Goal: Use online tool/utility: Utilize a website feature to perform a specific function

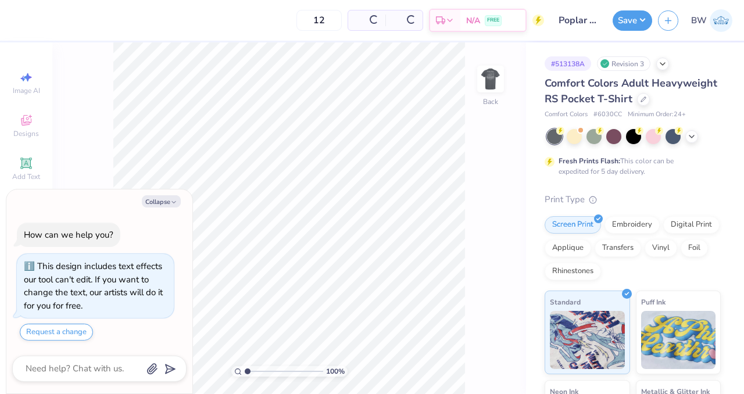
type textarea "x"
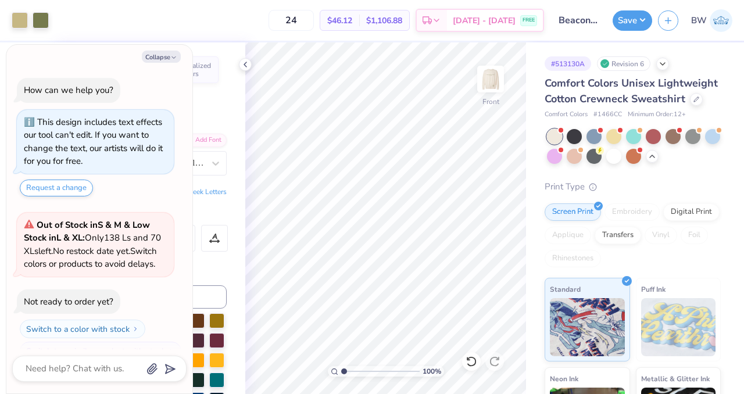
scroll to position [360, 0]
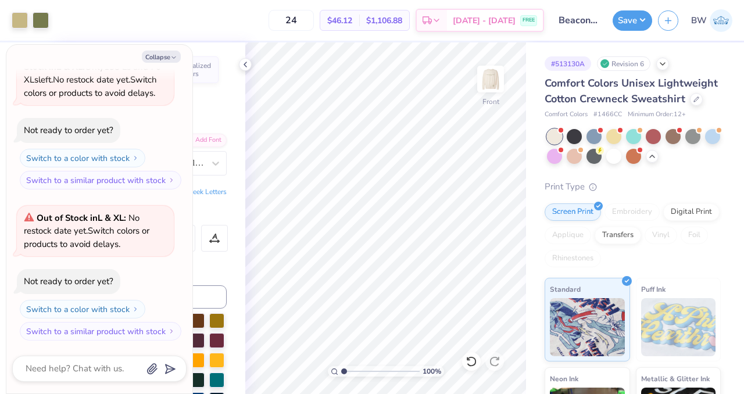
click at [160, 64] on div "Collapse How can we help you? This design includes text effects our tool can't …" at bounding box center [99, 219] width 186 height 349
click at [164, 56] on button "Collapse" at bounding box center [161, 57] width 39 height 12
type textarea "x"
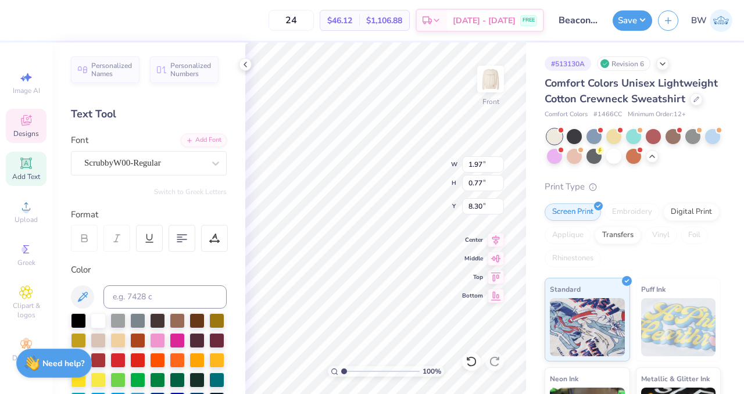
type input "6.57"
type input "1.75"
type input "0.73"
type input "6.61"
click at [475, 361] on icon at bounding box center [471, 361] width 10 height 10
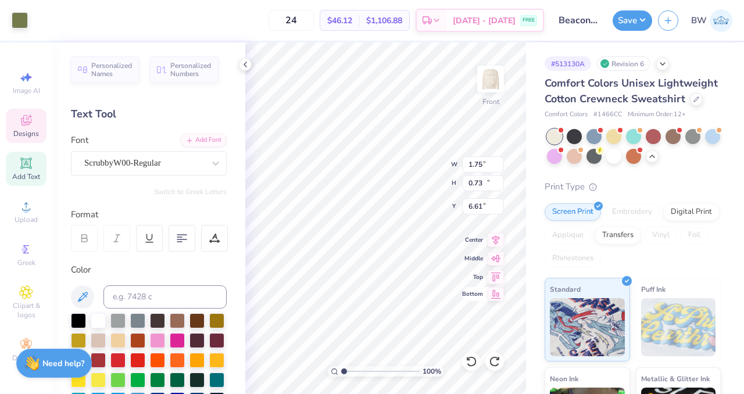
type input "9.29"
type input "10.98"
type input "5.73"
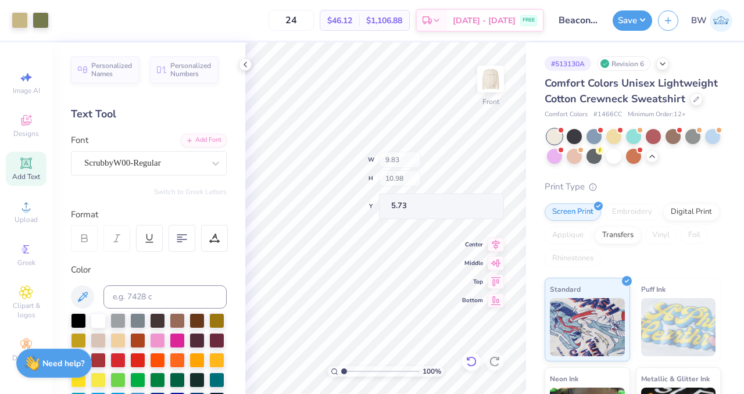
type input "5.73"
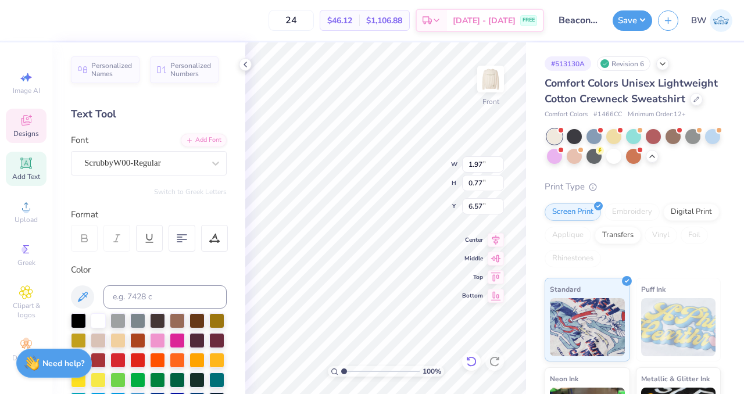
type input "6.61"
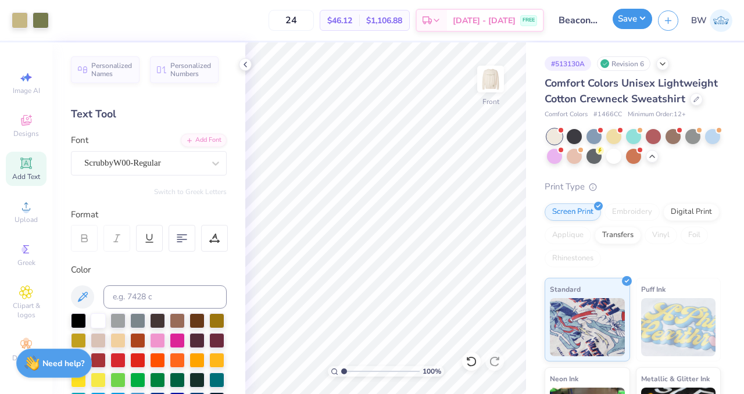
click at [631, 25] on button "Save" at bounding box center [632, 19] width 40 height 20
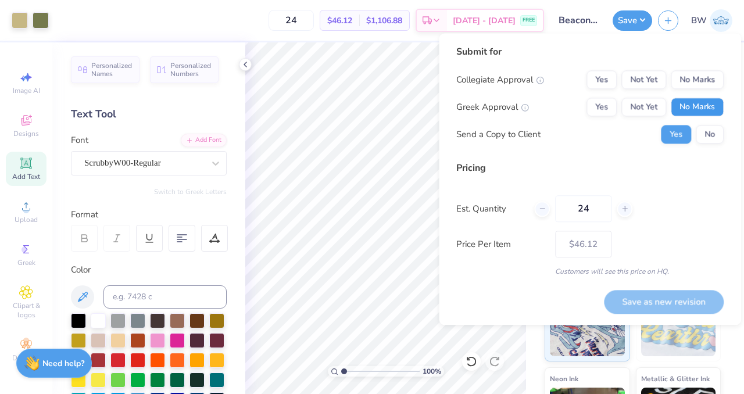
click at [701, 99] on button "No Marks" at bounding box center [697, 107] width 53 height 19
click at [695, 87] on button "No Marks" at bounding box center [697, 79] width 53 height 19
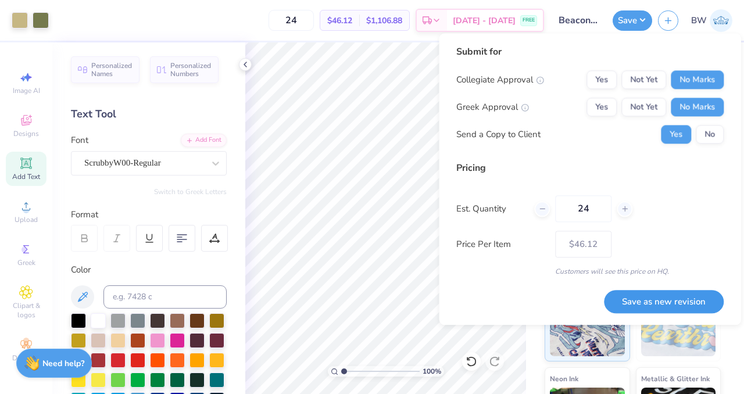
click at [634, 304] on button "Save as new revision" at bounding box center [664, 302] width 120 height 24
type input "$46.12"
